Goal: Information Seeking & Learning: Learn about a topic

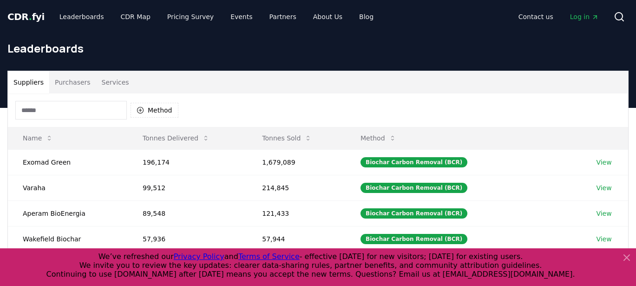
scroll to position [22, 0]
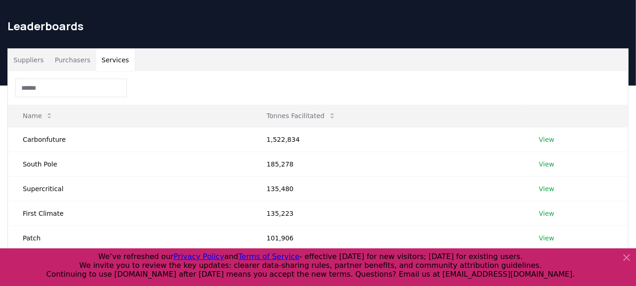
click at [107, 50] on button "Services" at bounding box center [115, 60] width 39 height 22
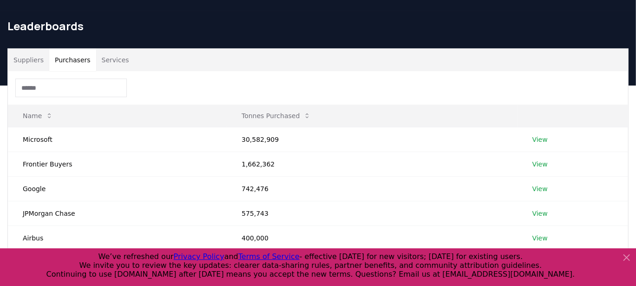
click at [82, 61] on button "Purchasers" at bounding box center [72, 60] width 47 height 22
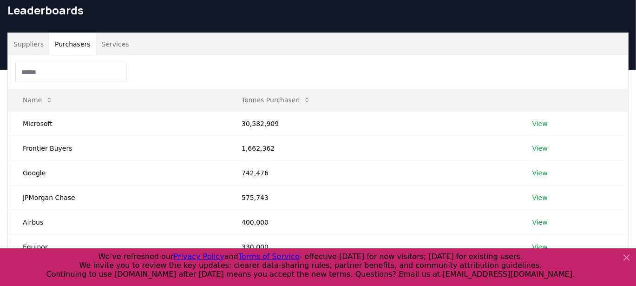
click at [28, 38] on button "Suppliers" at bounding box center [28, 44] width 41 height 22
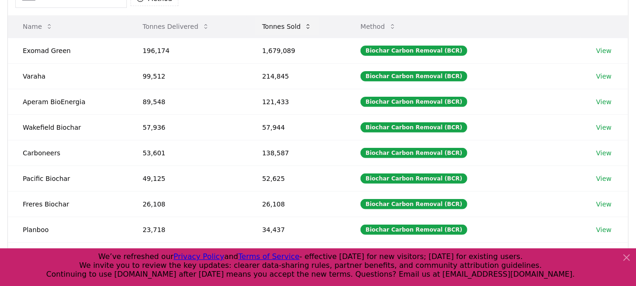
scroll to position [0, 0]
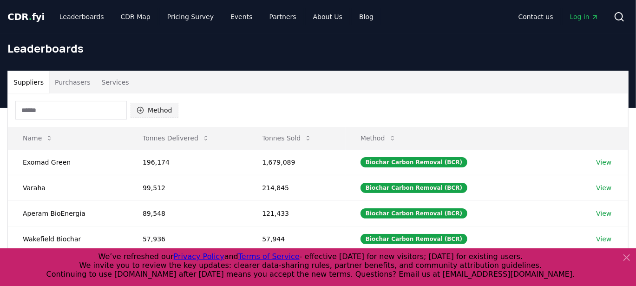
click at [154, 114] on button "Method" at bounding box center [155, 110] width 48 height 15
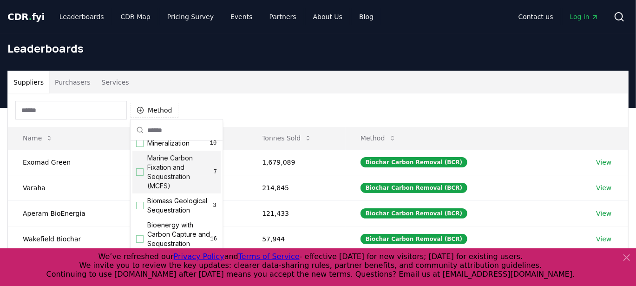
scroll to position [36, 0]
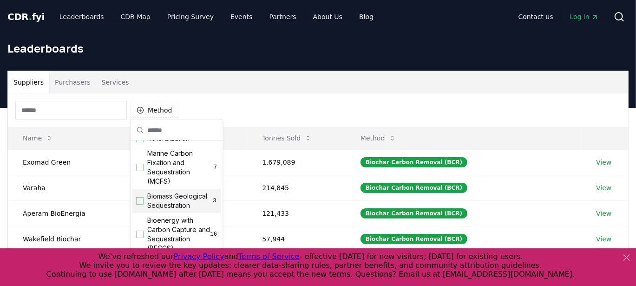
click at [139, 205] on div "Suggestions" at bounding box center [139, 200] width 7 height 7
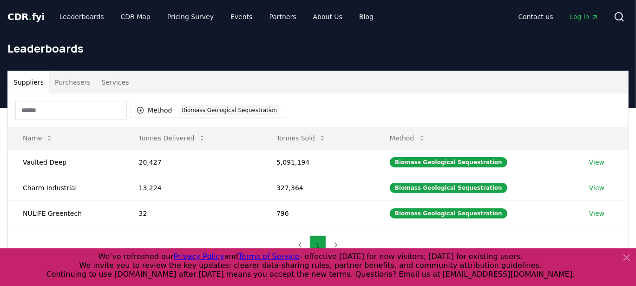
click at [349, 91] on div "Suppliers Purchasers Services" at bounding box center [318, 82] width 621 height 22
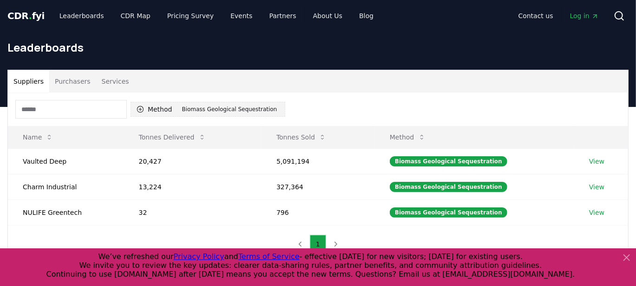
click at [165, 104] on button "Method 1 Biomass Geological Sequestration" at bounding box center [208, 109] width 155 height 15
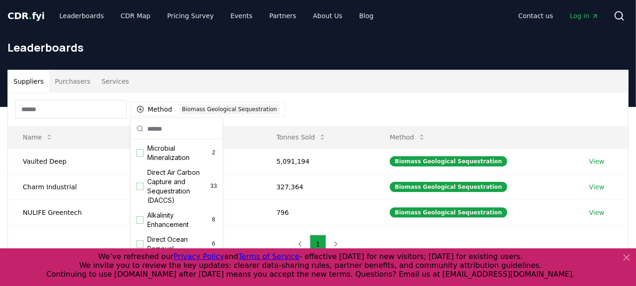
scroll to position [192, 0]
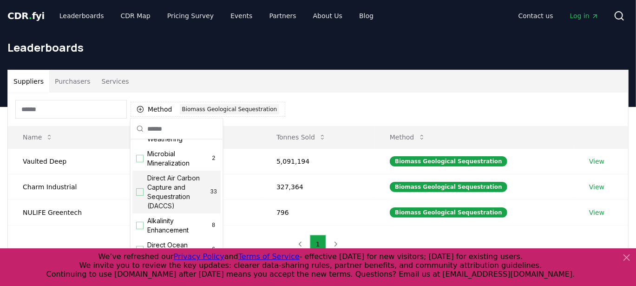
drag, startPoint x: 172, startPoint y: 198, endPoint x: 171, endPoint y: 219, distance: 21.9
click at [171, 213] on div "Direct Air Carbon Capture and Sequestration (DACCS) 33" at bounding box center [176, 192] width 88 height 43
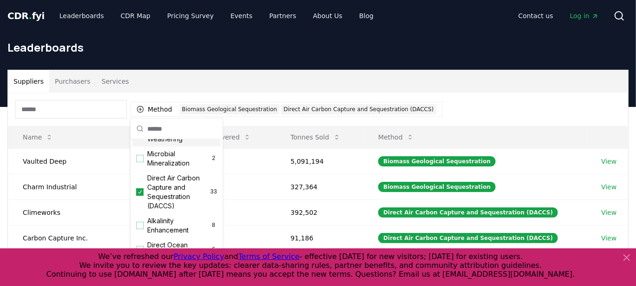
click at [143, 146] on div "Enhanced Weathering 18" at bounding box center [176, 134] width 88 height 24
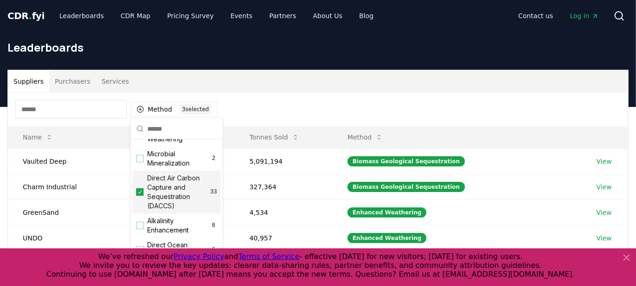
click at [139, 193] on icon "Suggestions" at bounding box center [141, 191] width 4 height 3
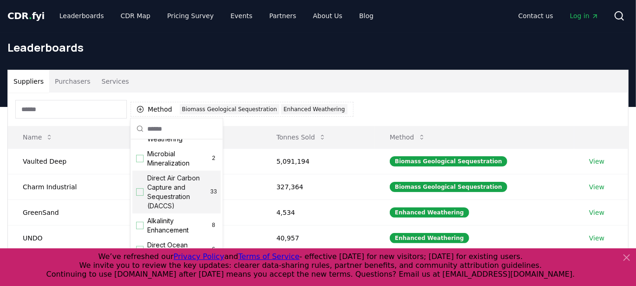
scroll to position [175, 0]
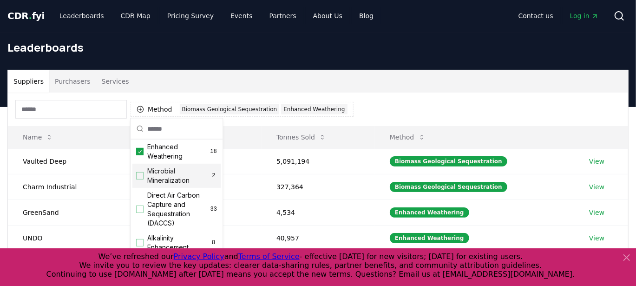
click at [368, 107] on div "Method 2 Biomass Geological Sequestration Enhanced Weathering" at bounding box center [318, 109] width 621 height 33
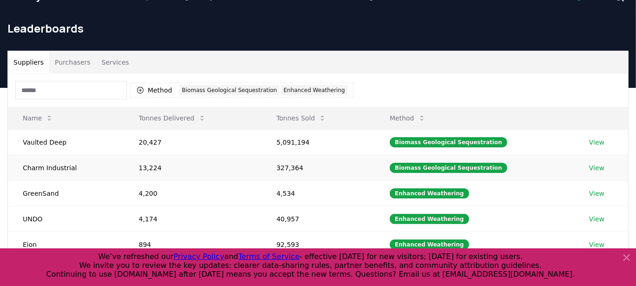
scroll to position [26, 0]
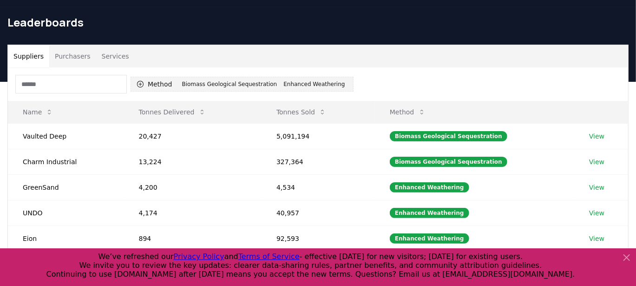
click at [219, 82] on div "Biomass Geological Sequestration" at bounding box center [230, 84] width 100 height 10
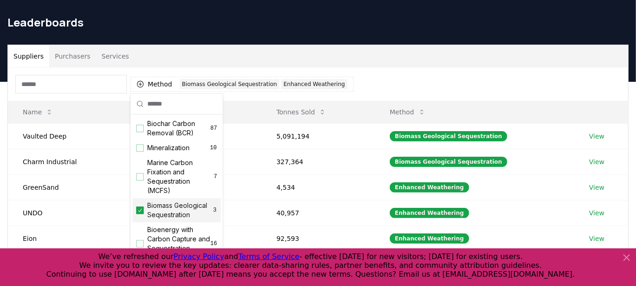
click at [135, 212] on div "Biomass Geological Sequestration 3" at bounding box center [176, 210] width 88 height 24
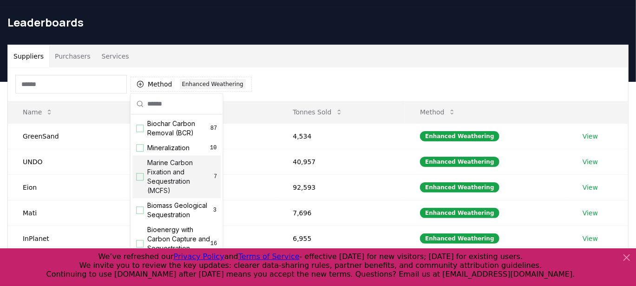
click at [409, 79] on div "Method 1 Enhanced Weathering" at bounding box center [318, 83] width 621 height 33
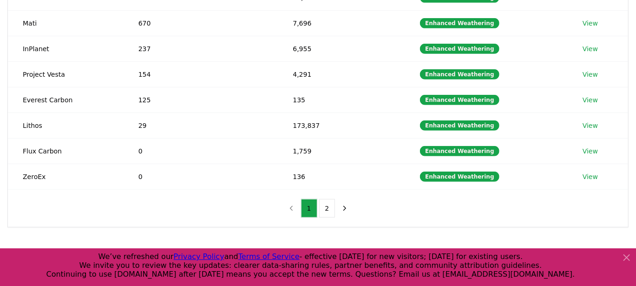
scroll to position [217, 0]
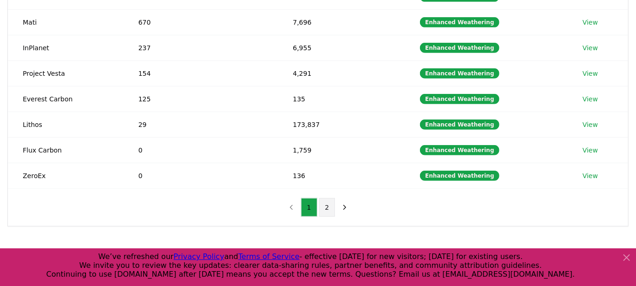
click at [327, 205] on button "2" at bounding box center [327, 207] width 16 height 19
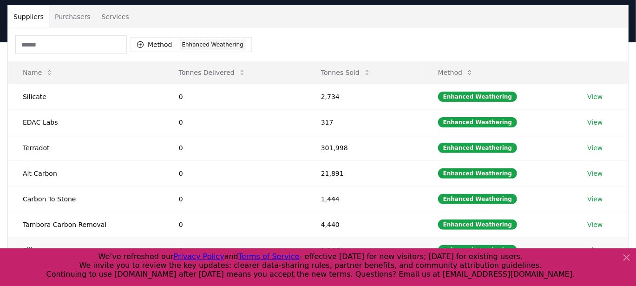
scroll to position [65, 0]
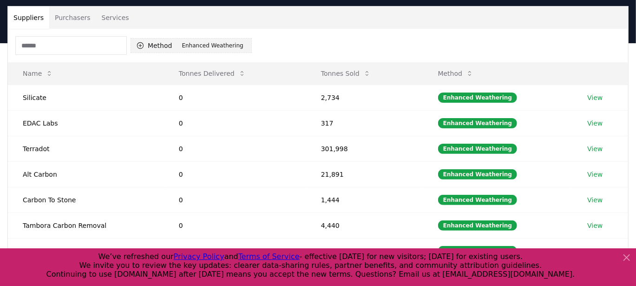
click at [168, 47] on button "Method 1 Enhanced Weathering" at bounding box center [191, 45] width 121 height 15
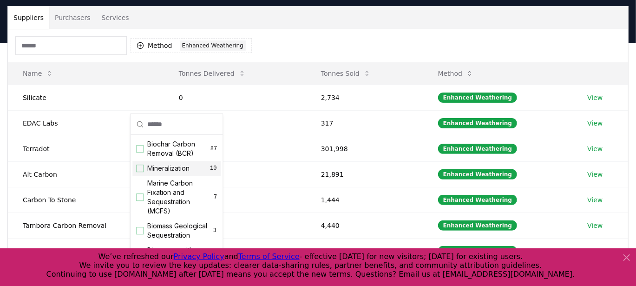
scroll to position [0, 0]
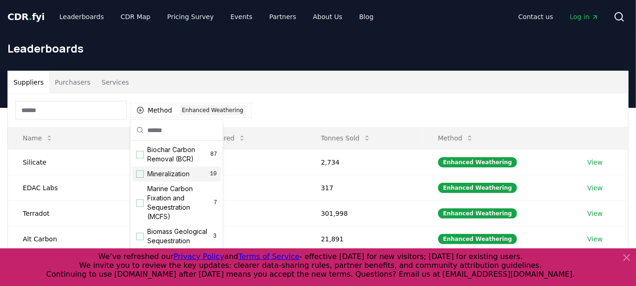
click at [298, 73] on div "Suppliers Purchasers Services" at bounding box center [318, 82] width 621 height 22
